Goal: Information Seeking & Learning: Understand process/instructions

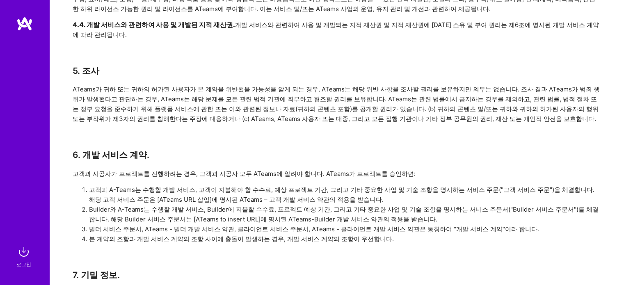
scroll to position [861, 0]
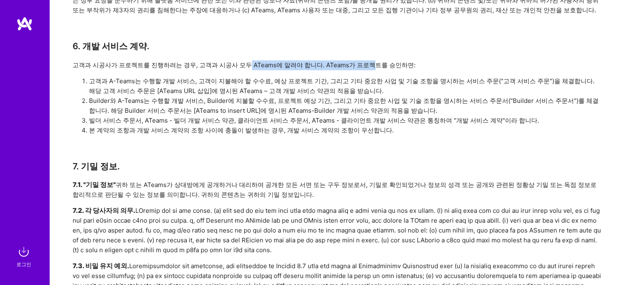
drag, startPoint x: 241, startPoint y: 142, endPoint x: 366, endPoint y: 142, distance: 125.1
click at [366, 69] on font "고객과 시공사가 프로젝트를 진행하려는 경우, 고객과 시공사 모두 ATeams에 알려야 합니다. ATeams가 프로젝트를 승인하면:" at bounding box center [244, 65] width 343 height 8
click at [453, 135] on li "본 계약의 조항과 개발 서비스 계약의 조항 사이에 충돌이 발생하는 경우, 개발 서비스 계약의 조항이 우선합니다." at bounding box center [345, 130] width 512 height 10
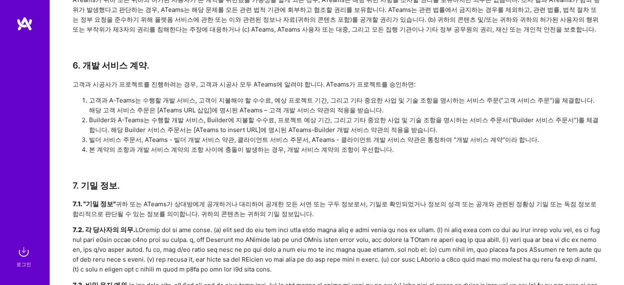
scroll to position [902, 0]
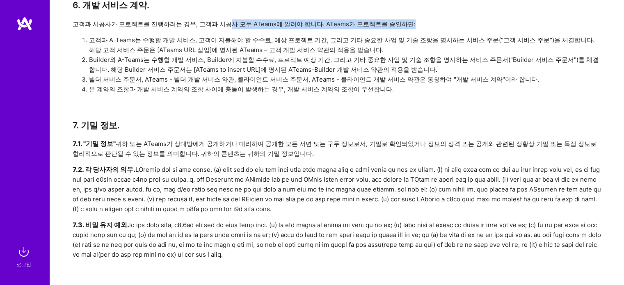
drag, startPoint x: 224, startPoint y: 96, endPoint x: 408, endPoint y: 103, distance: 184.7
click at [408, 103] on div "ATeams 플랫폼 서비스 약관 계약 본 서비스 약관 계약(이하 " 계약 ")은 귀하와 2022 Services LLC 간의 계약이며, 빌더와…" at bounding box center [337, 197] width 528 height 2064
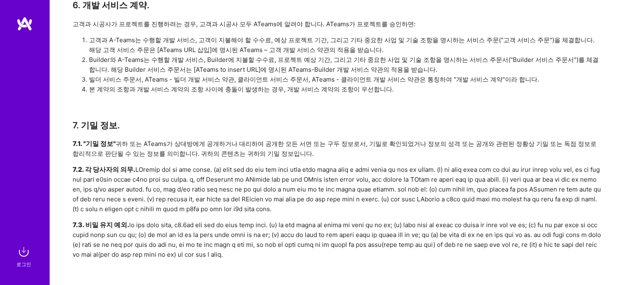
click at [412, 94] on li "본 계약의 조항과 개발 서비스 계약의 조항 사이에 충돌이 발생하는 경우, 개발 서비스 계약의 조항이 우선합니다." at bounding box center [345, 89] width 512 height 10
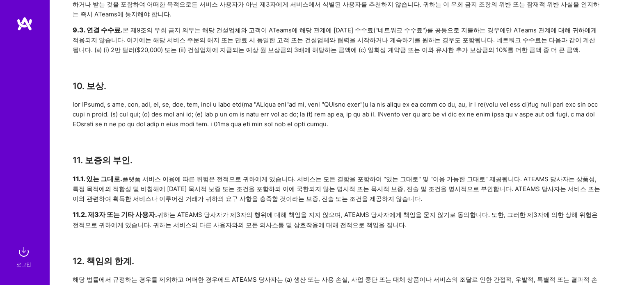
scroll to position [1353, 0]
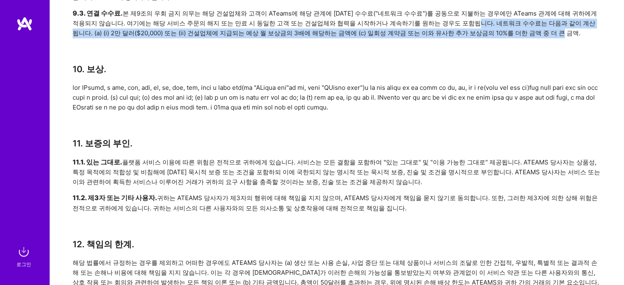
drag, startPoint x: 454, startPoint y: 169, endPoint x: 552, endPoint y: 181, distance: 98.8
click at [552, 38] on div "9.3. 연결 수수료. 본 제9조의 우회 금지 의무는 해당 건설업체와 고객이 ATeams에 해당 관계에 [DATE] 수수료("네트워크 수수료"…" at bounding box center [337, 24] width 528 height 30
